Goal: Browse casually

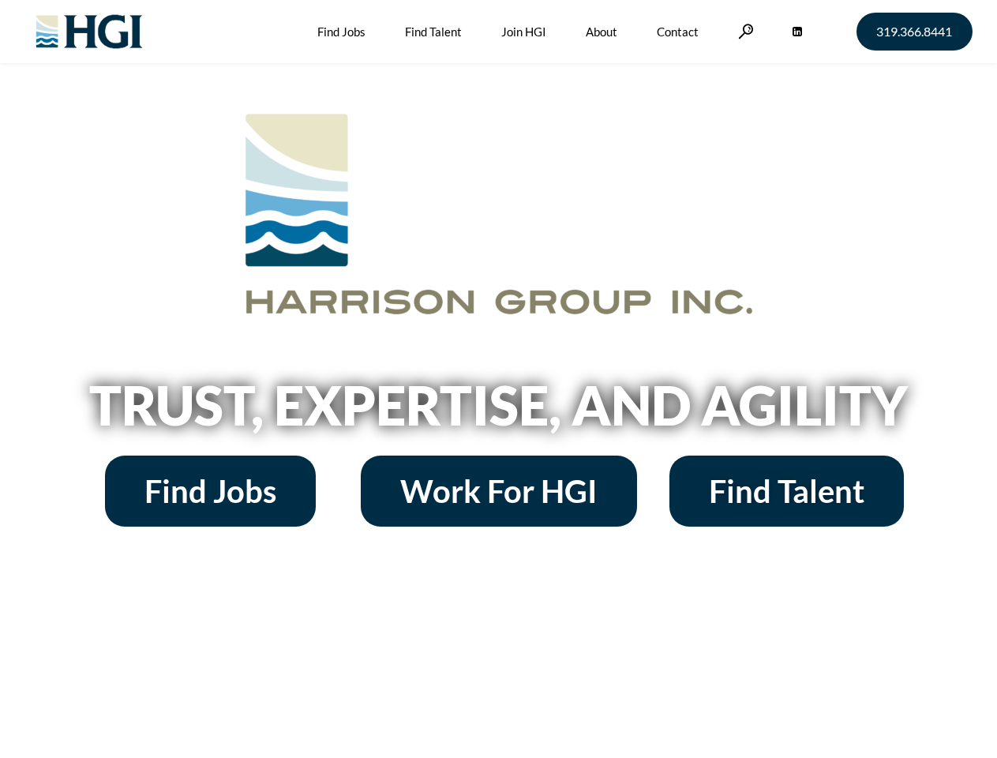
click at [498, 379] on h2 "Trust, Expertise, and Agility" at bounding box center [499, 405] width 900 height 54
